Goal: Information Seeking & Learning: Learn about a topic

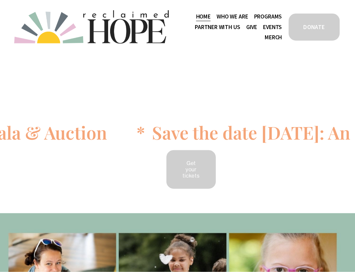
click at [0, 0] on span "Staff & Board" at bounding box center [0, 0] width 0 height 0
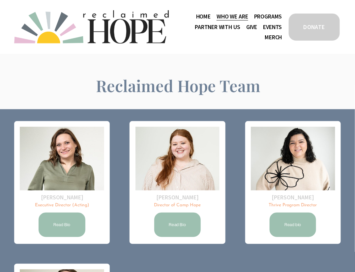
click at [205, 14] on link "Home" at bounding box center [203, 16] width 15 height 11
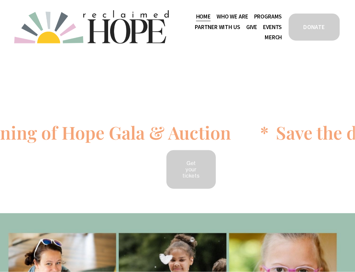
click at [256, 135] on icon at bounding box center [181, 135] width 725 height 0
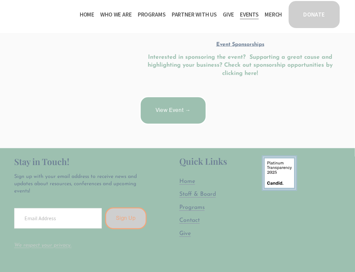
scroll to position [263, 0]
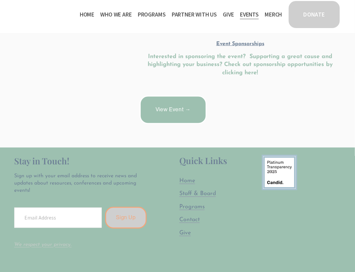
click at [160, 100] on link "View Event →" at bounding box center [173, 110] width 67 height 28
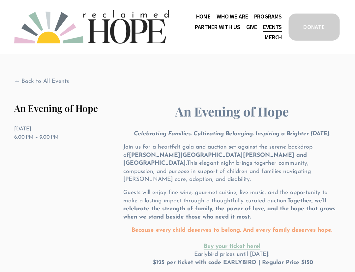
click at [52, 80] on link "Back to All Events" at bounding box center [41, 81] width 55 height 8
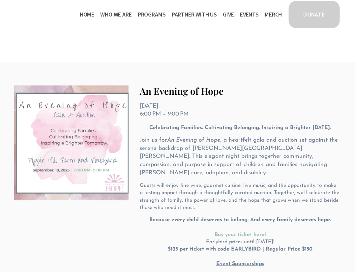
scroll to position [45, 0]
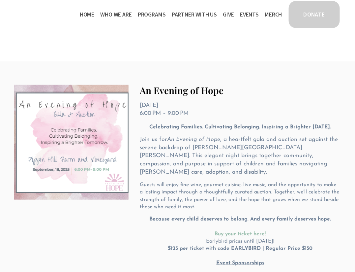
click at [268, 76] on div "[DATE] An Evening of Hope [DATE] 6:00 PM 9:00 PM Google Calendar ICS Celebratin…" at bounding box center [177, 213] width 355 height 305
